Goal: Information Seeking & Learning: Understand process/instructions

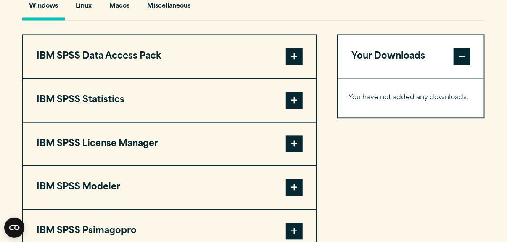
scroll to position [652, 0]
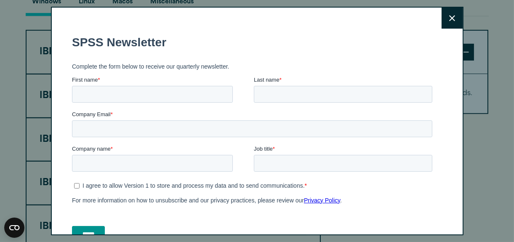
click at [443, 23] on button "Close" at bounding box center [451, 18] width 21 height 21
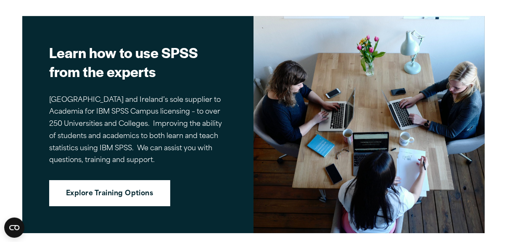
scroll to position [1091, 0]
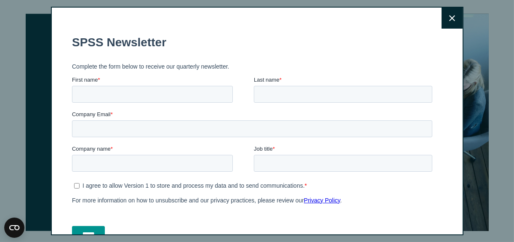
drag, startPoint x: 510, startPoint y: 118, endPoint x: 490, endPoint y: 193, distance: 77.6
click at [449, 19] on icon at bounding box center [452, 18] width 6 height 6
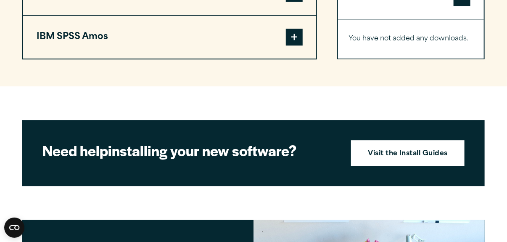
scroll to position [909, 0]
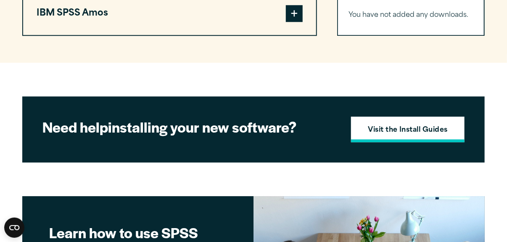
click at [408, 137] on link "Visit the Install Guides" at bounding box center [408, 130] width 114 height 26
